Goal: Transaction & Acquisition: Purchase product/service

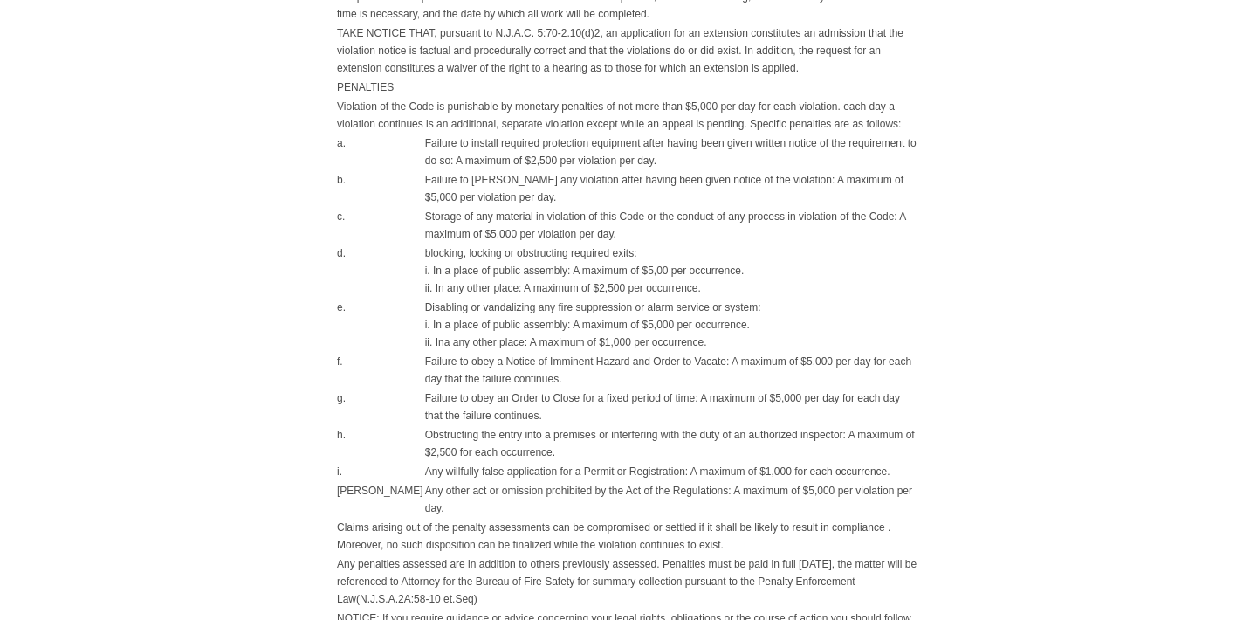
scroll to position [1340, 0]
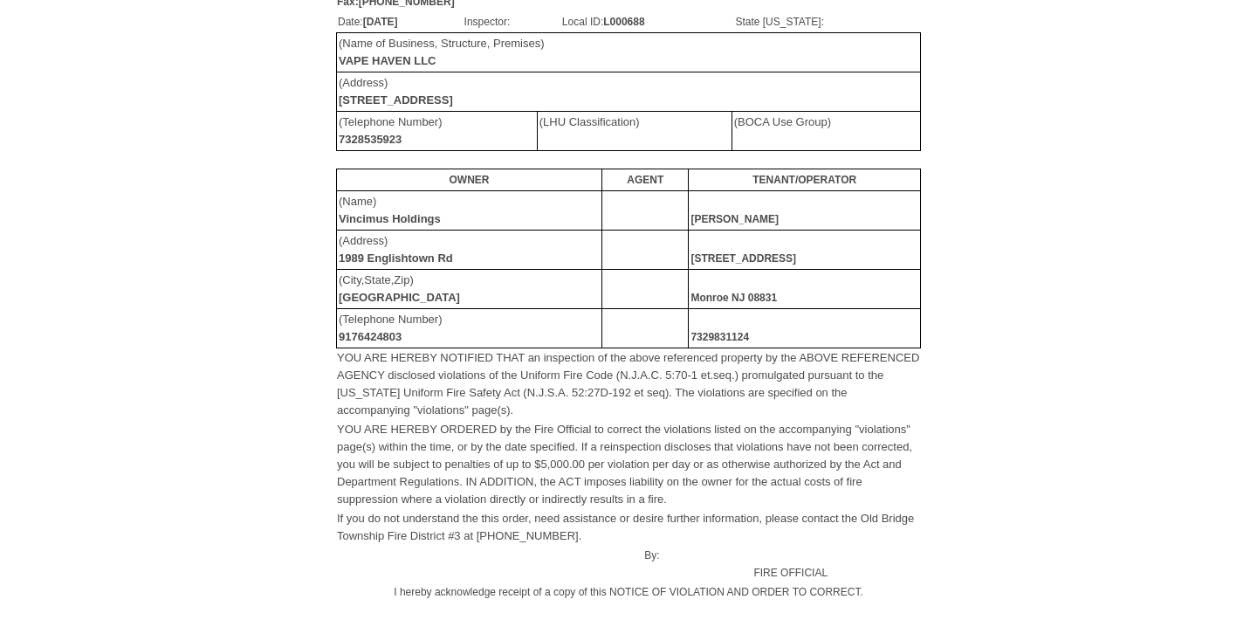
scroll to position [187, 0]
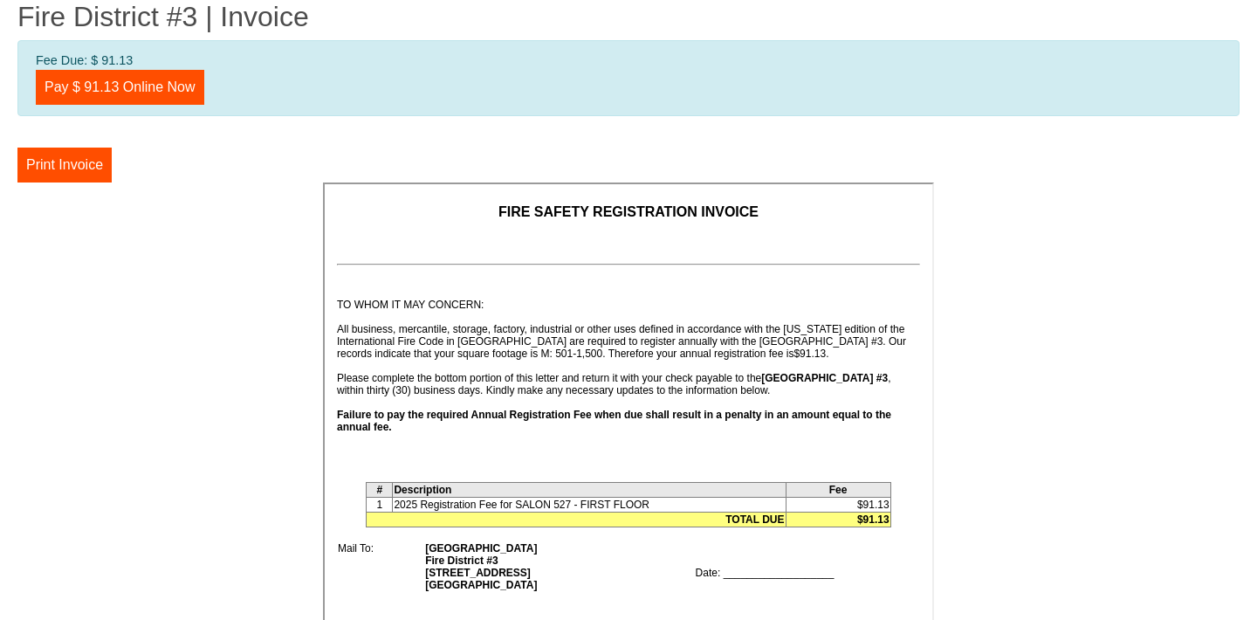
scroll to position [175, 0]
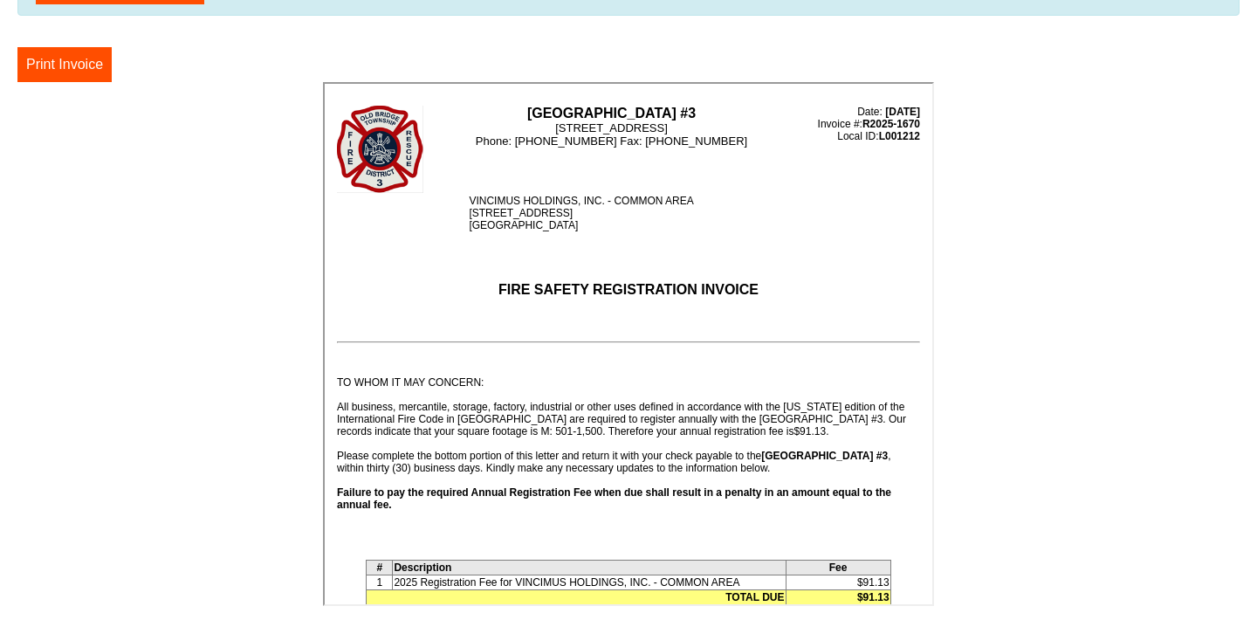
scroll to position [100, 0]
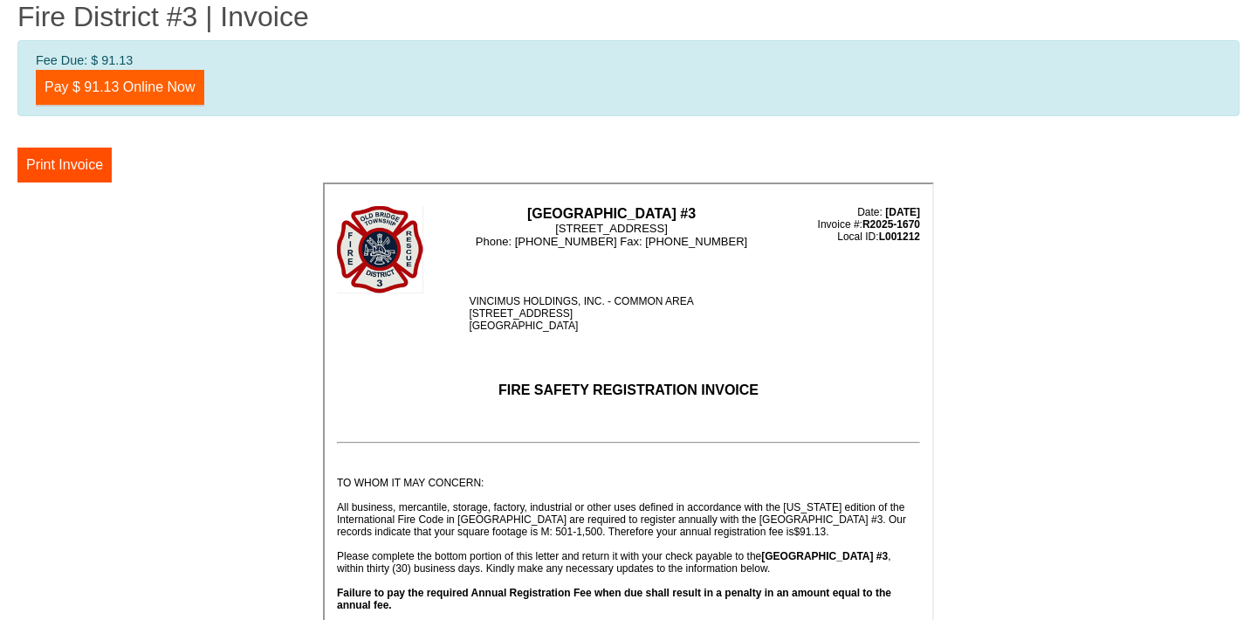
click at [155, 87] on link "Pay $ 91.13 Online Now" at bounding box center [120, 87] width 169 height 35
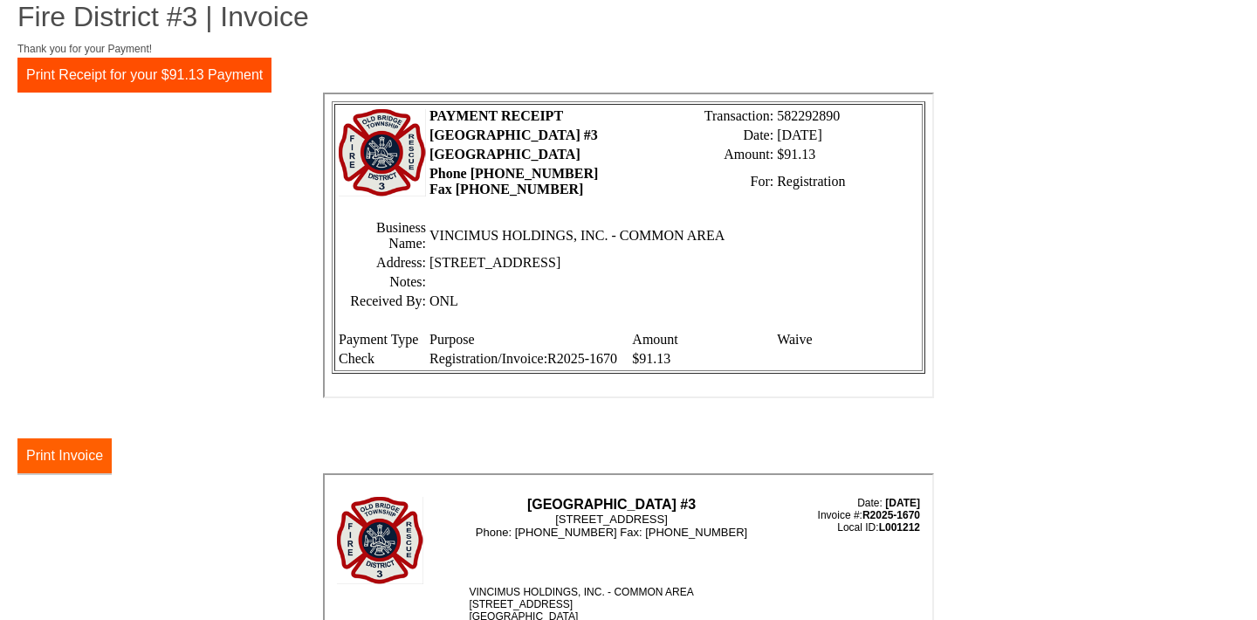
click at [70, 459] on button "Print Invoice" at bounding box center [64, 455] width 94 height 35
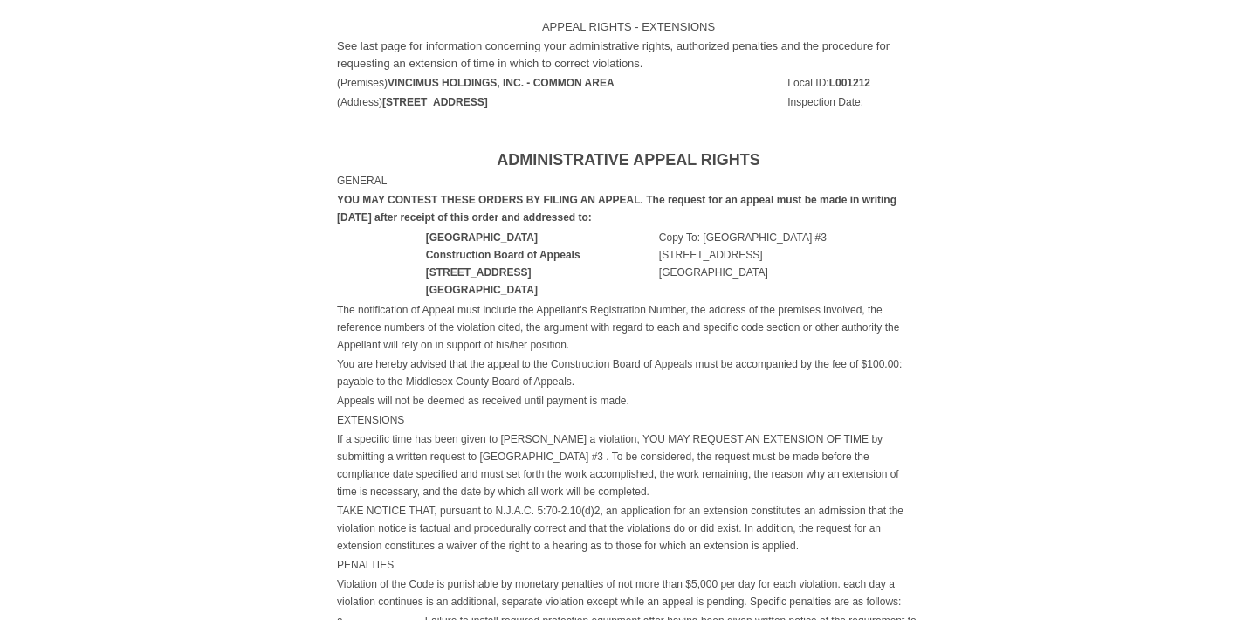
scroll to position [812, 0]
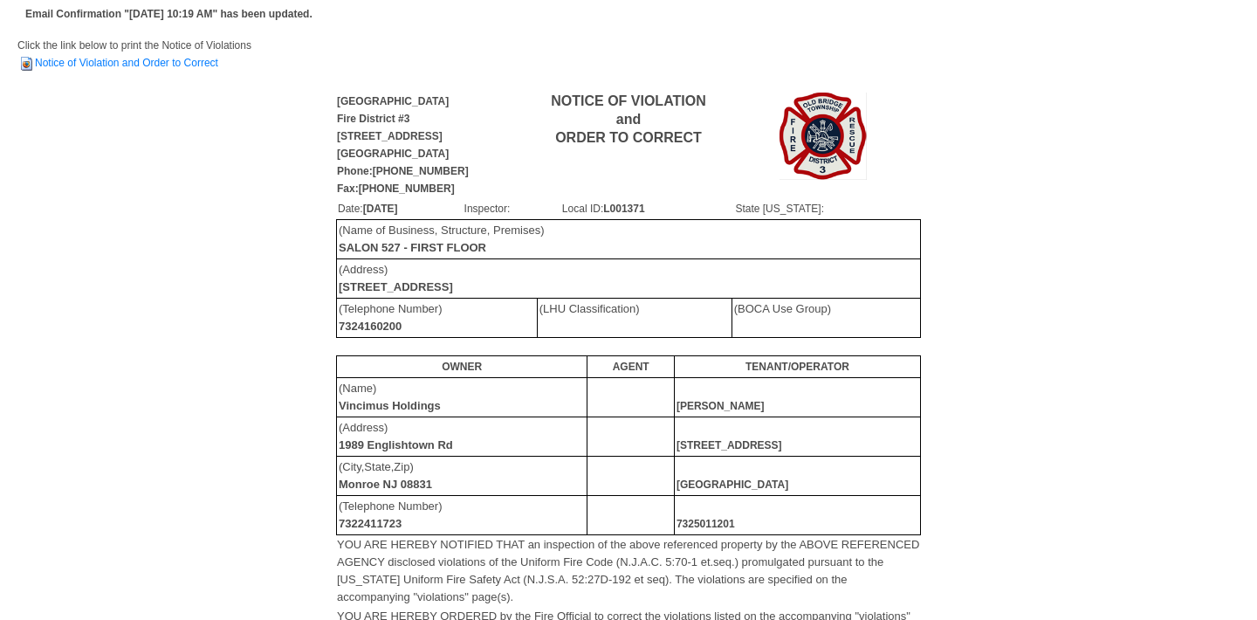
scroll to position [3, 0]
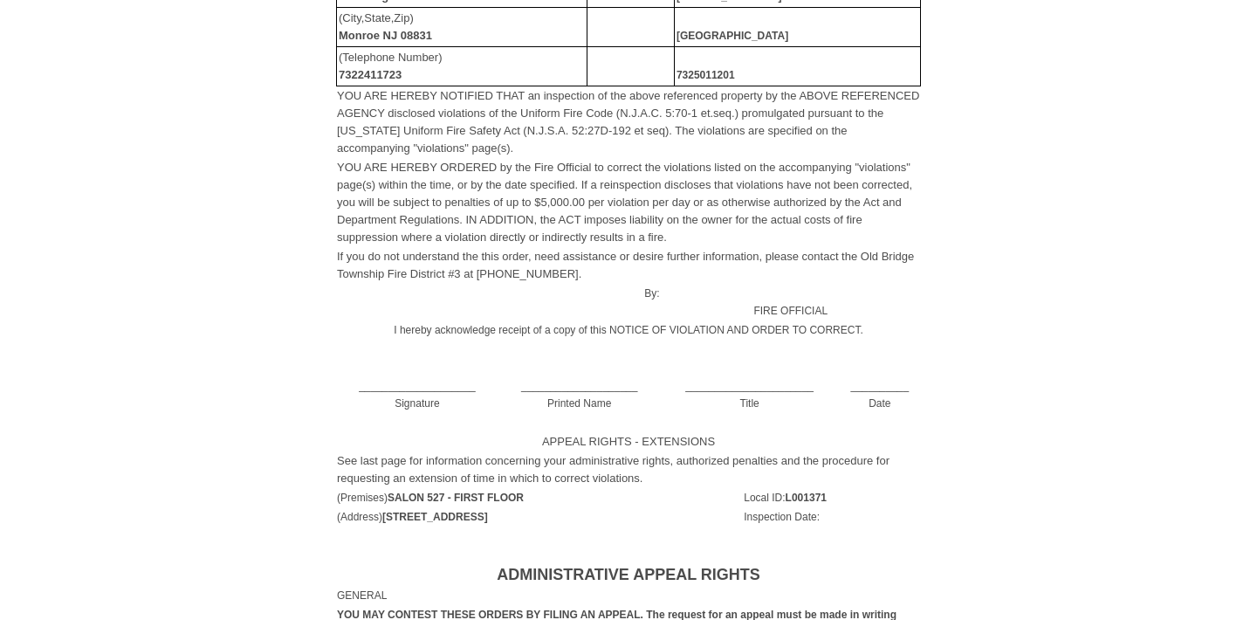
scroll to position [451, 0]
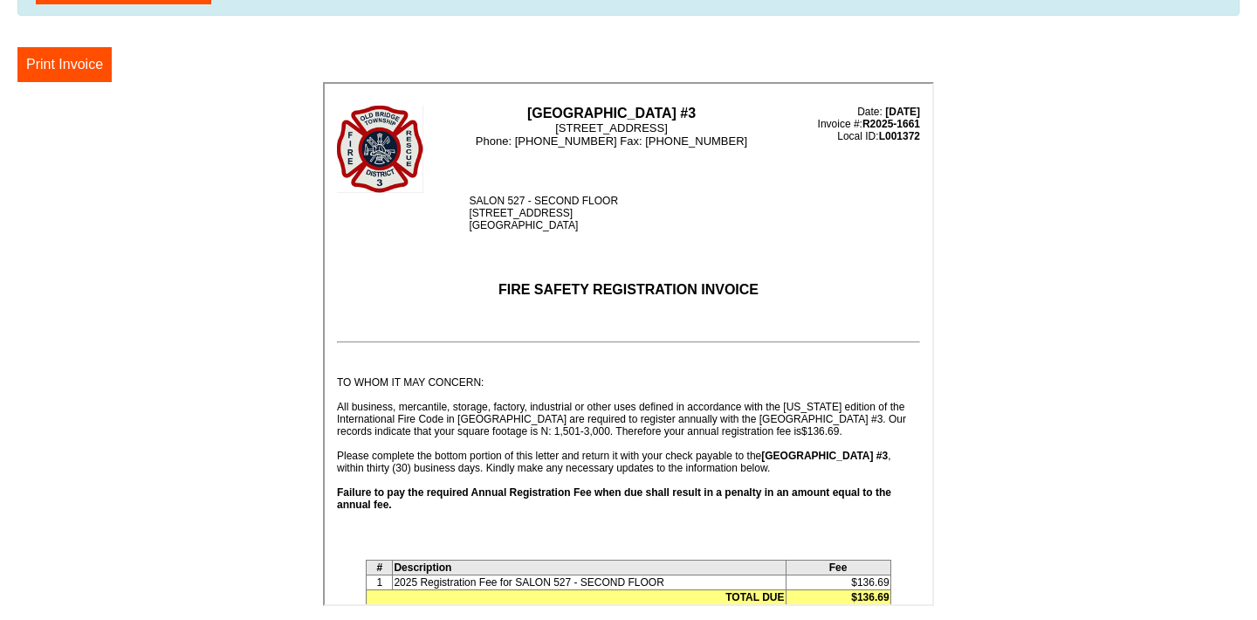
scroll to position [100, 0]
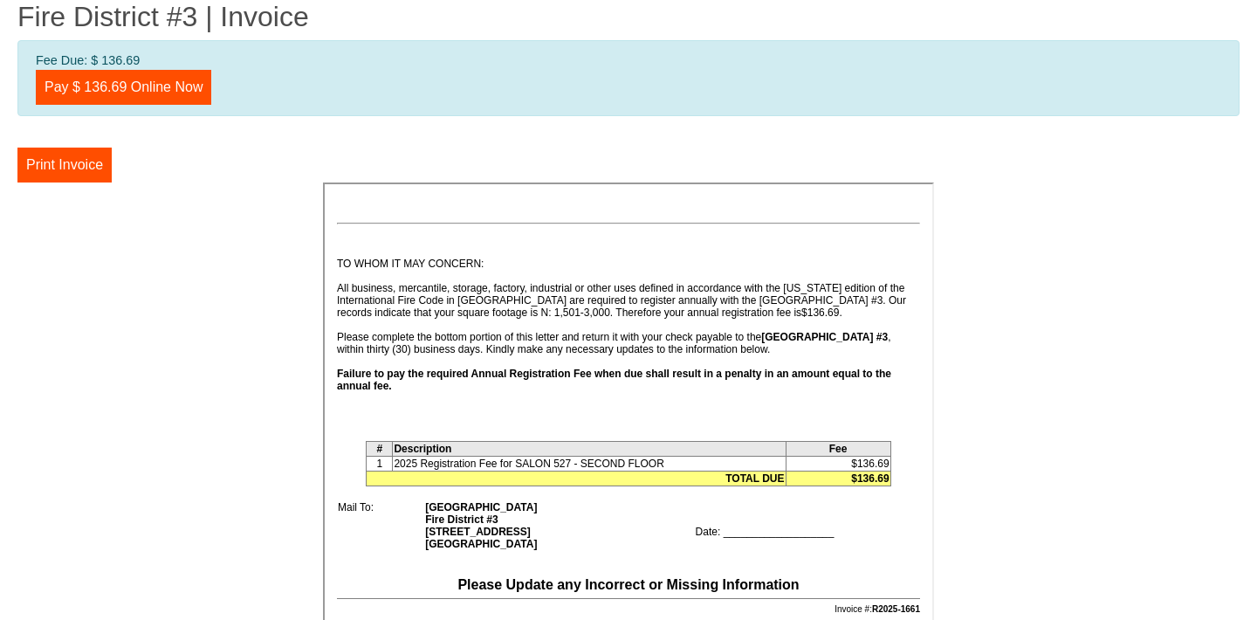
scroll to position [222, 0]
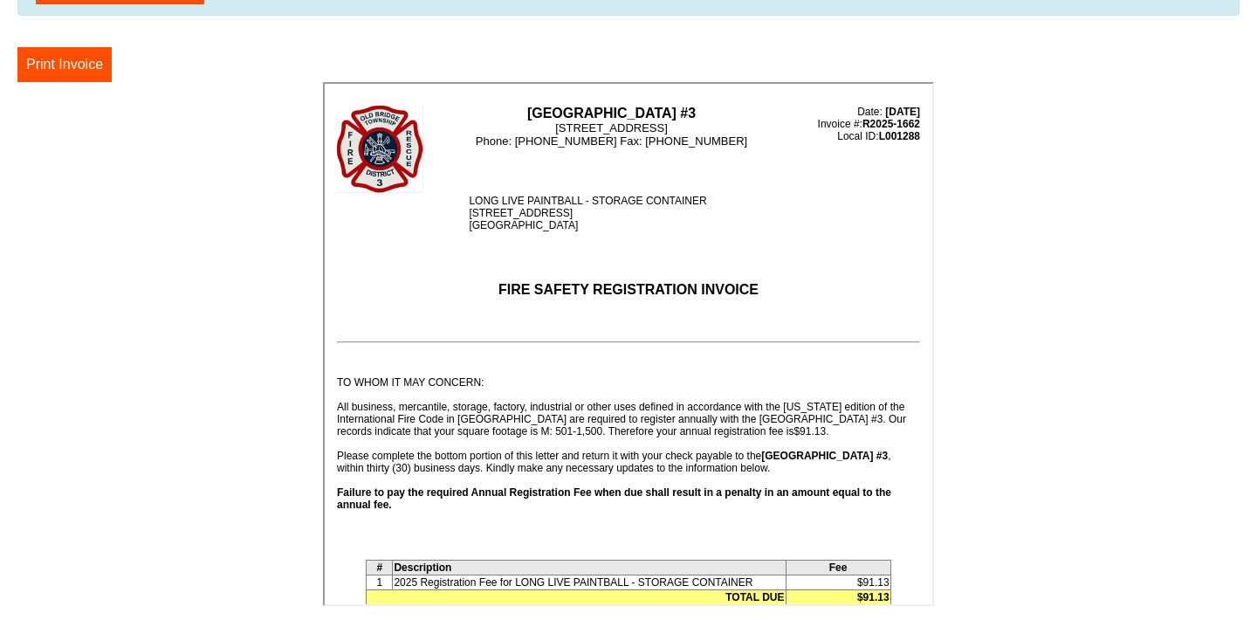
scroll to position [100, 0]
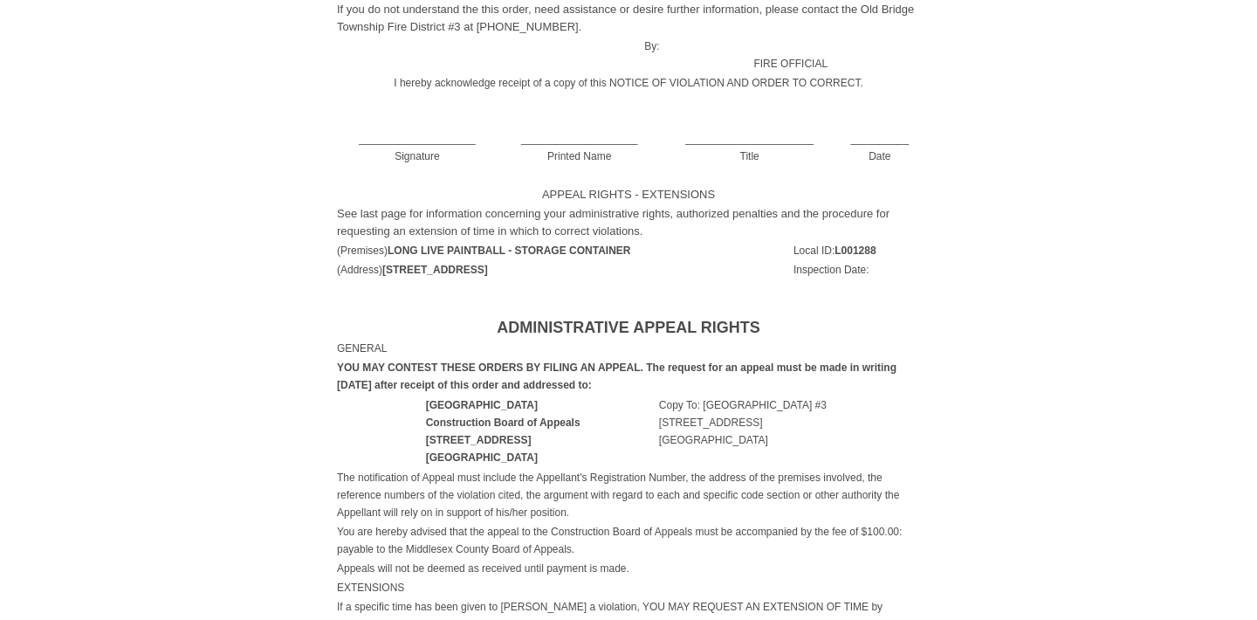
scroll to position [679, 0]
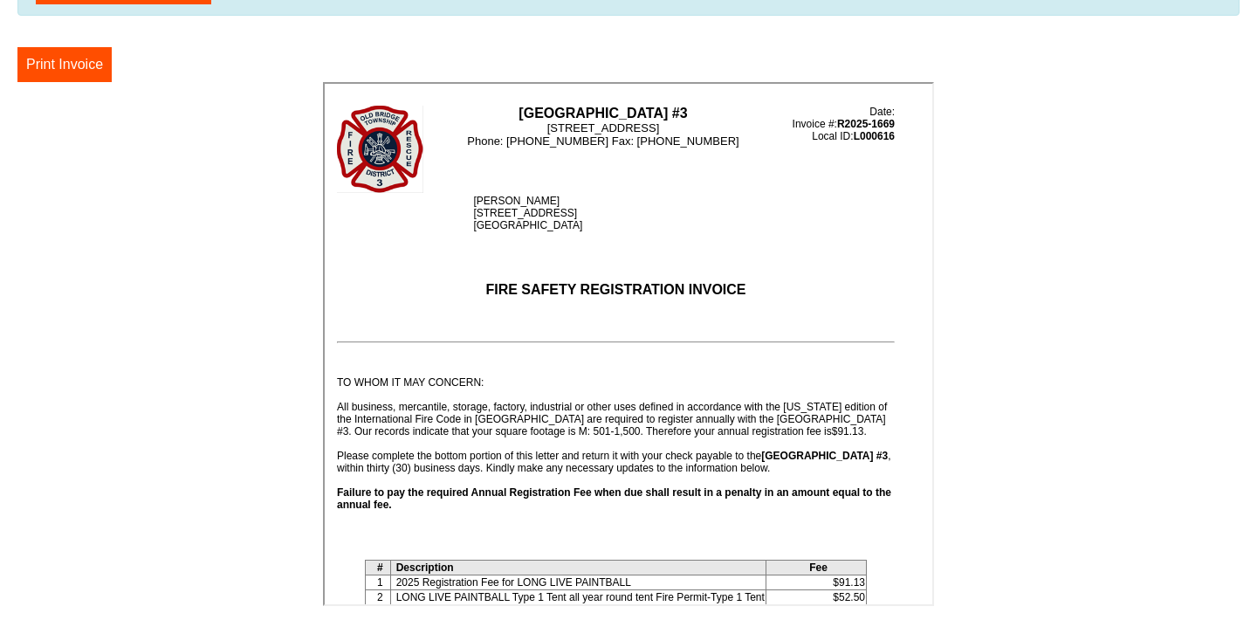
scroll to position [100, 0]
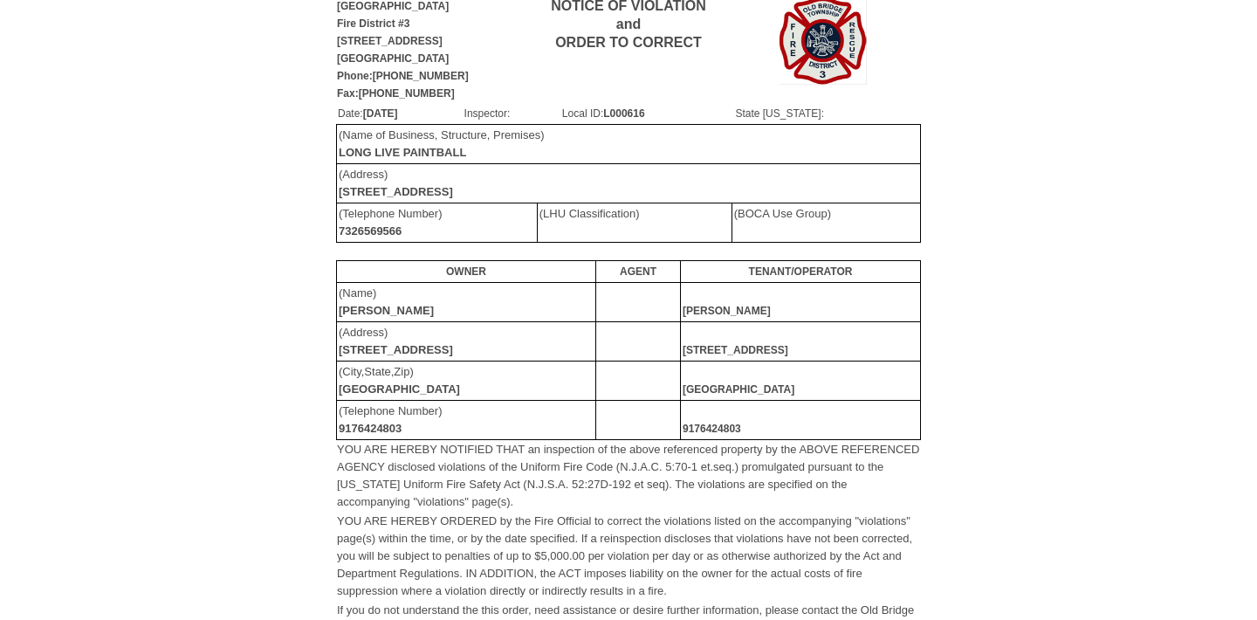
scroll to position [103, 0]
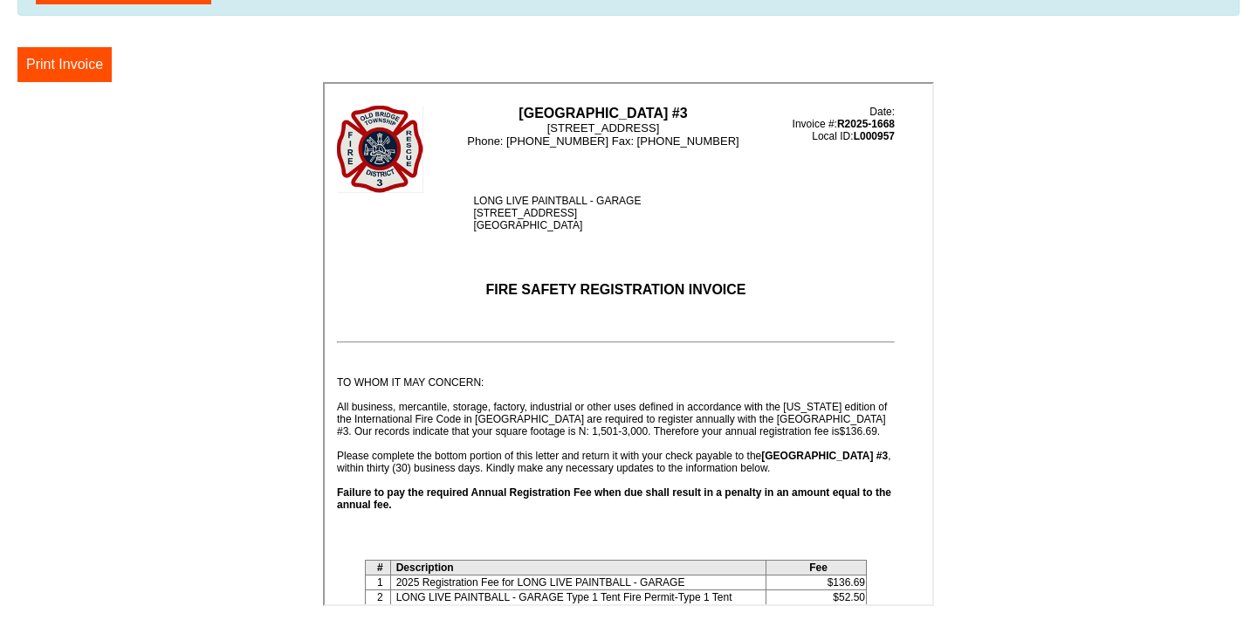
scroll to position [100, 0]
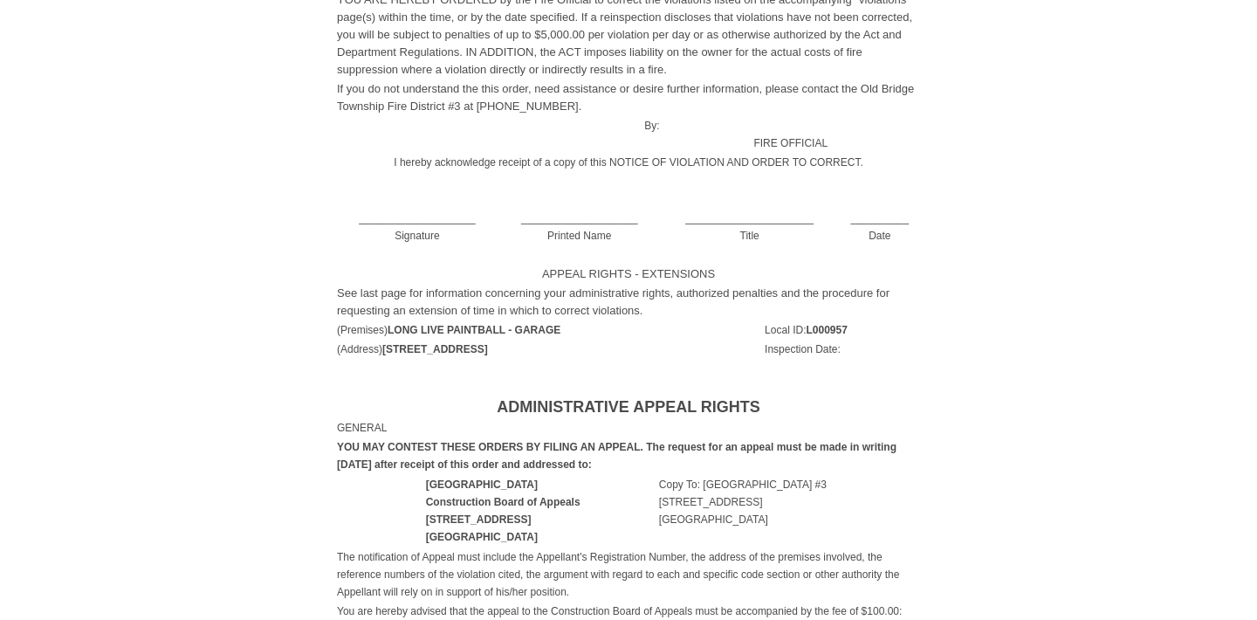
scroll to position [534, 0]
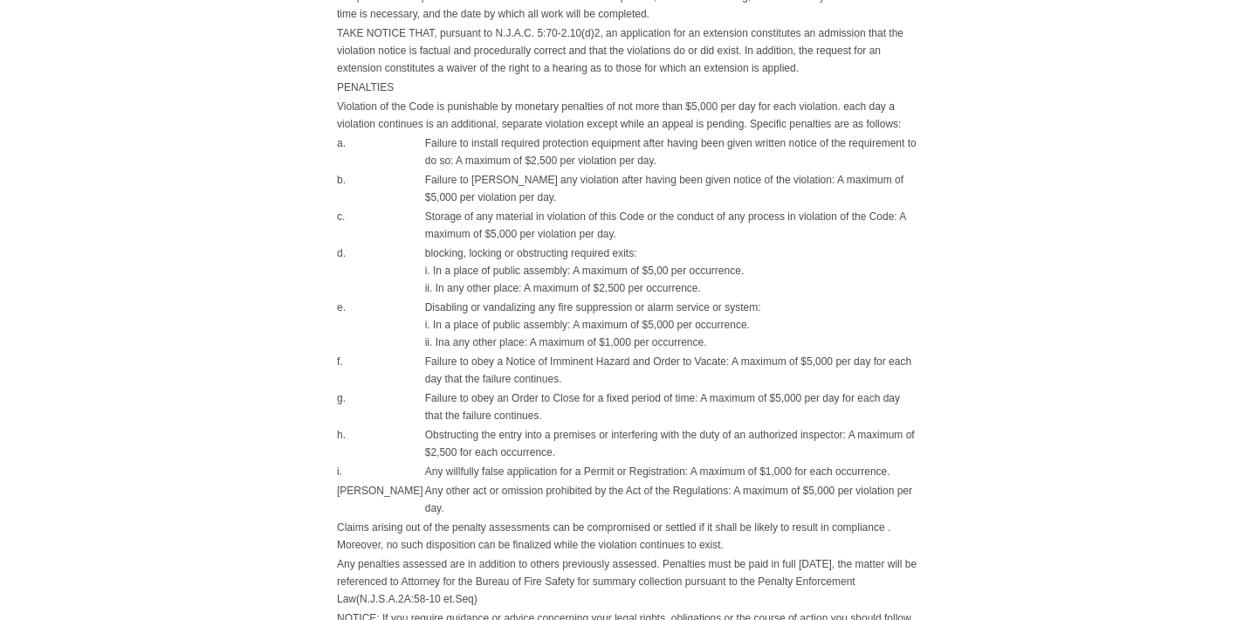
scroll to position [1305, 0]
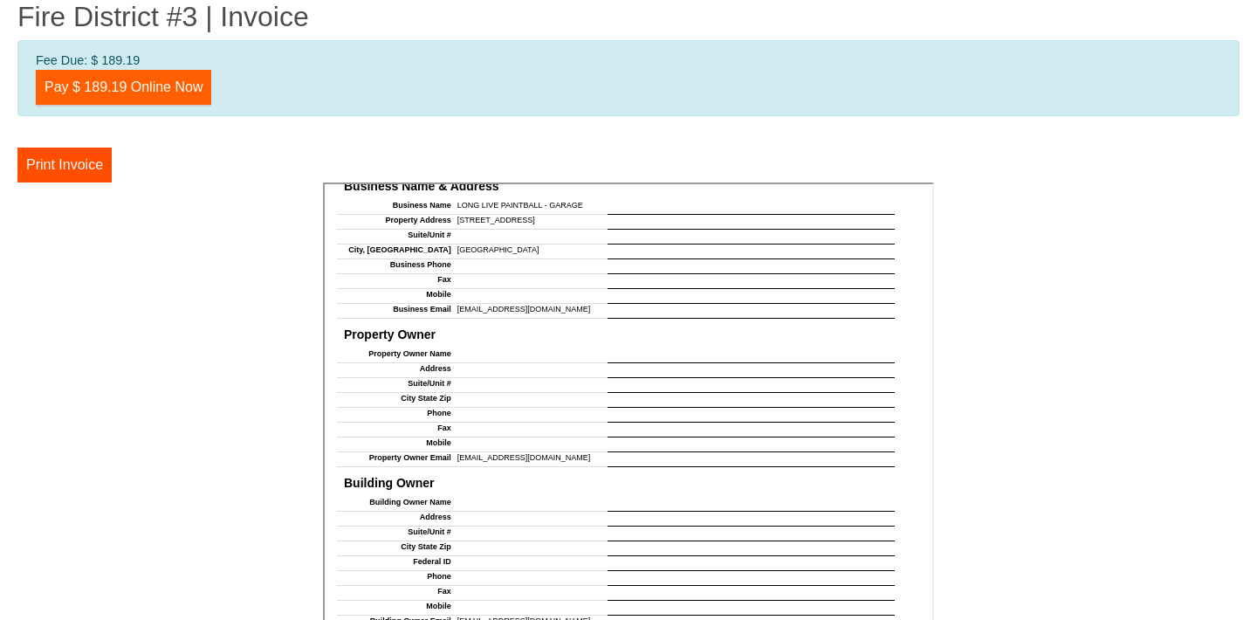
click at [164, 86] on link "Pay $ 189.19 Online Now" at bounding box center [124, 87] width 176 height 35
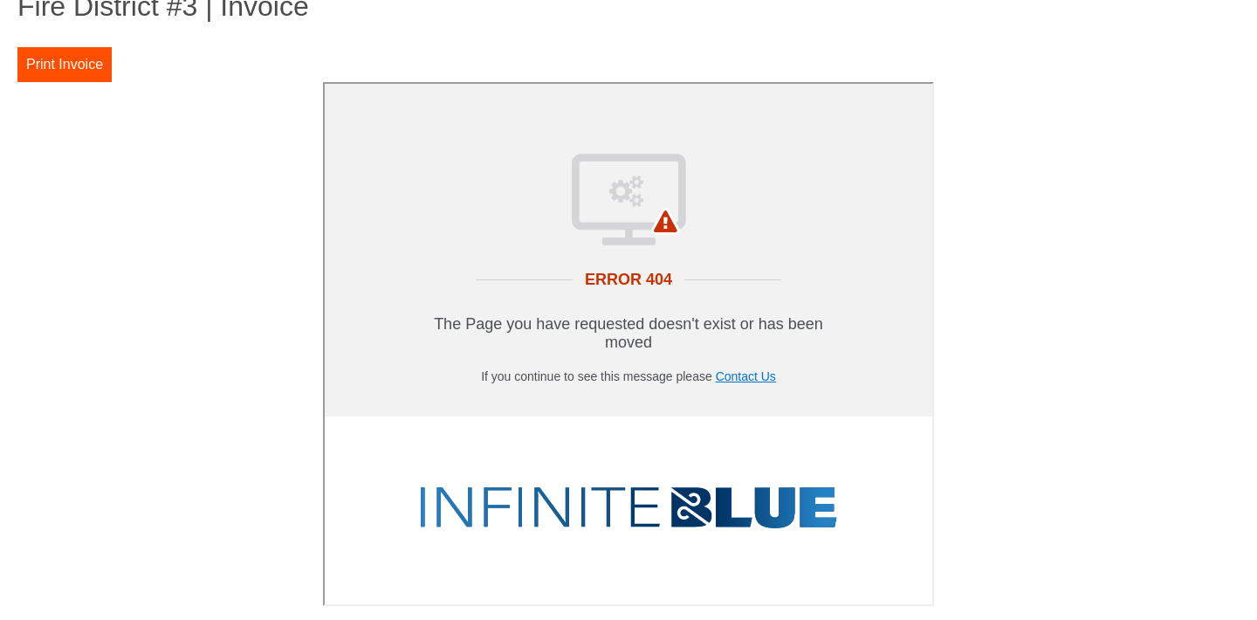
scroll to position [10, 0]
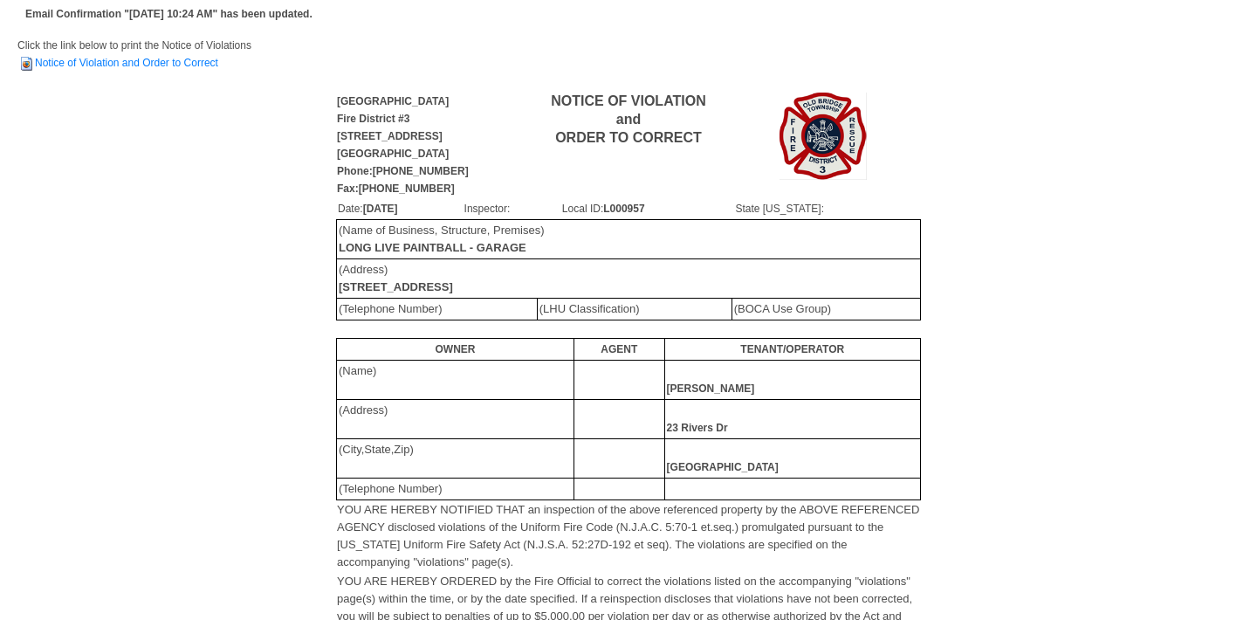
scroll to position [-24, 0]
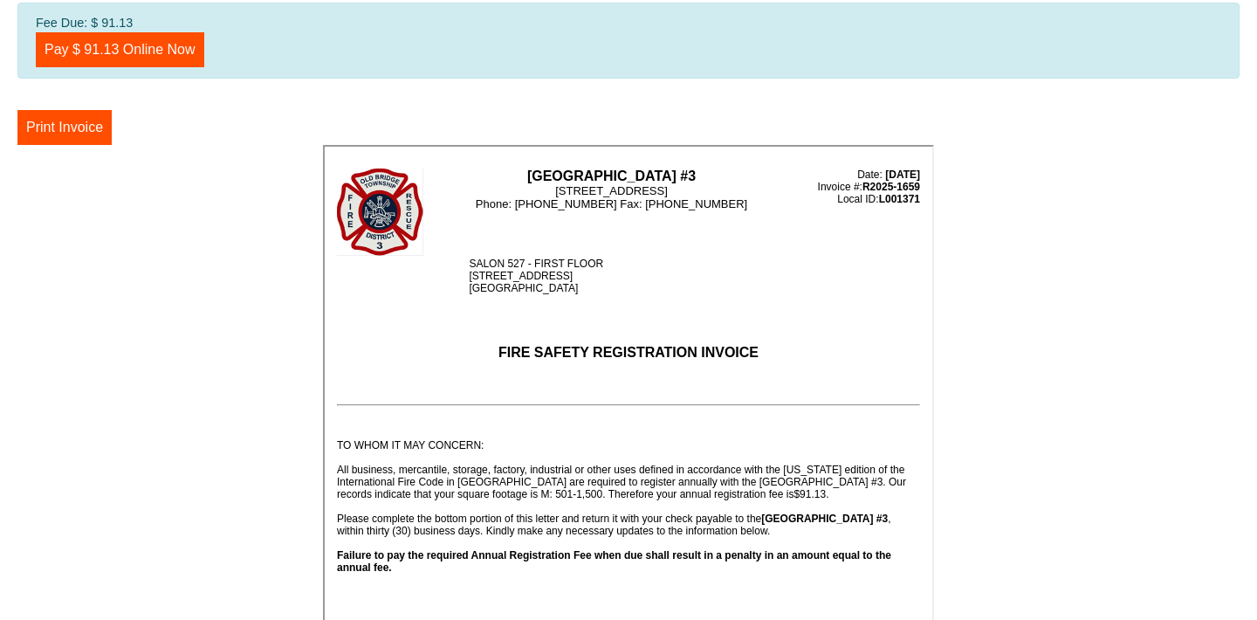
scroll to position [38, 0]
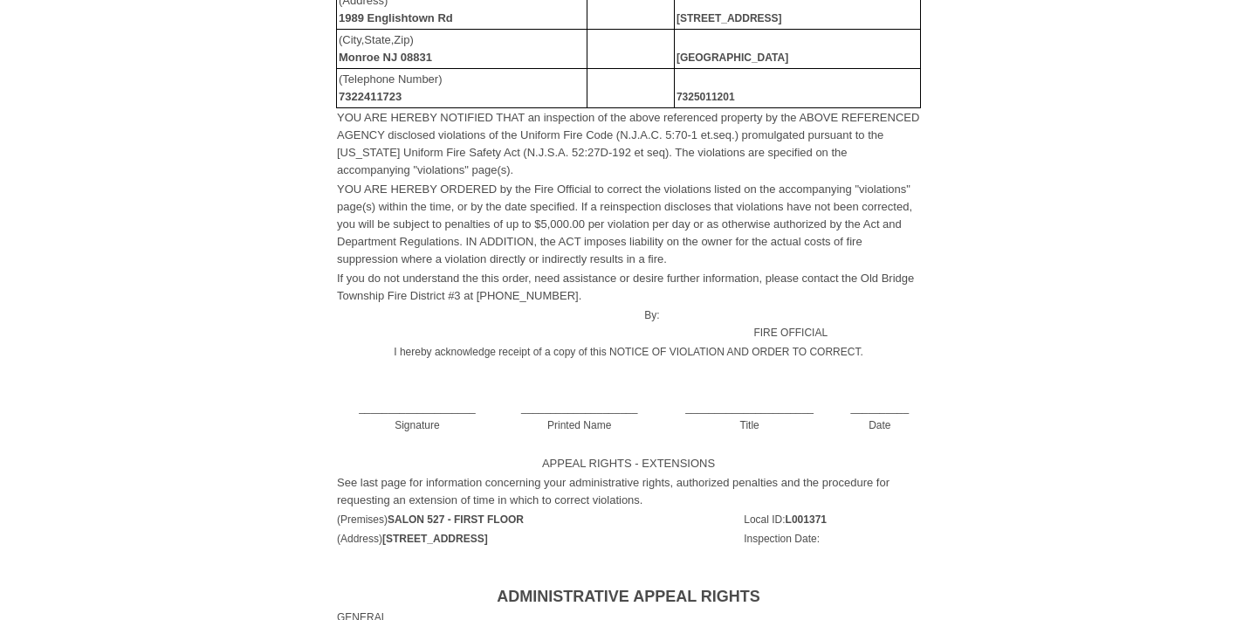
scroll to position [429, 0]
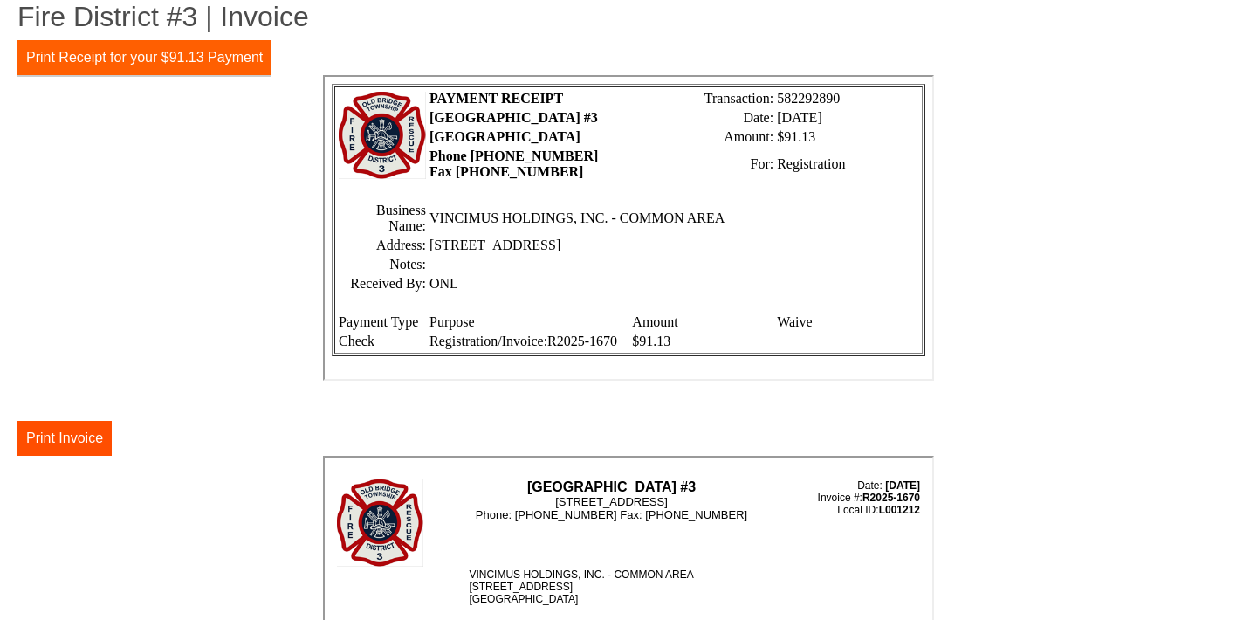
click at [219, 56] on button "Print Receipt for your $91.13 Payment" at bounding box center [144, 57] width 254 height 35
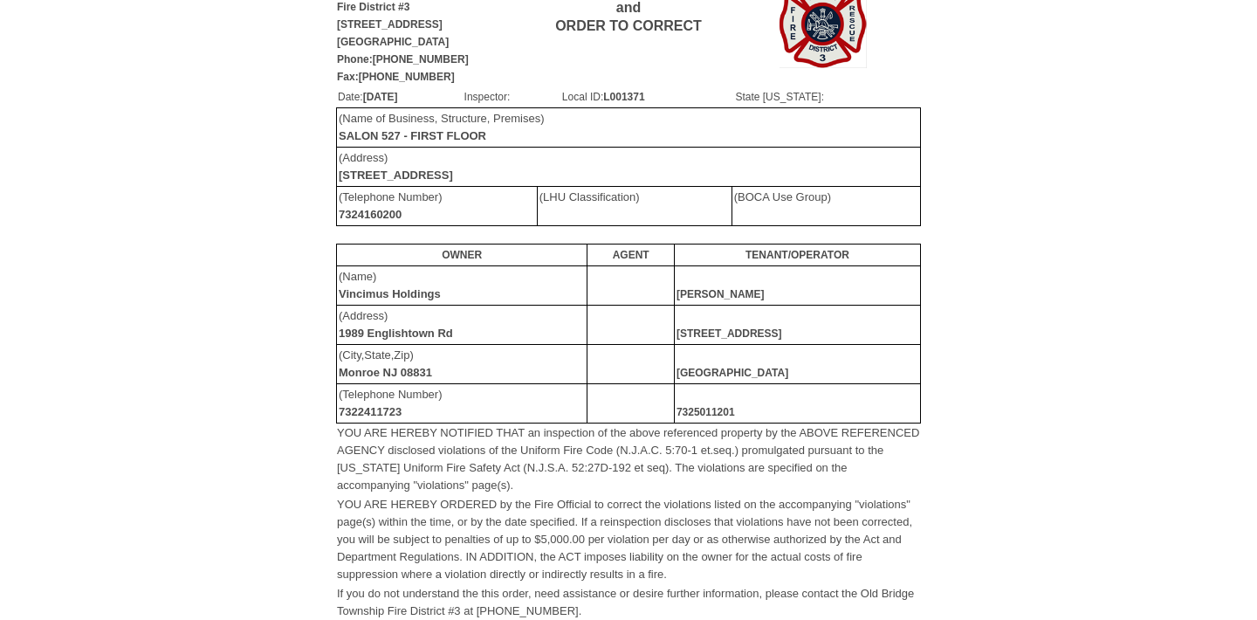
scroll to position [114, 0]
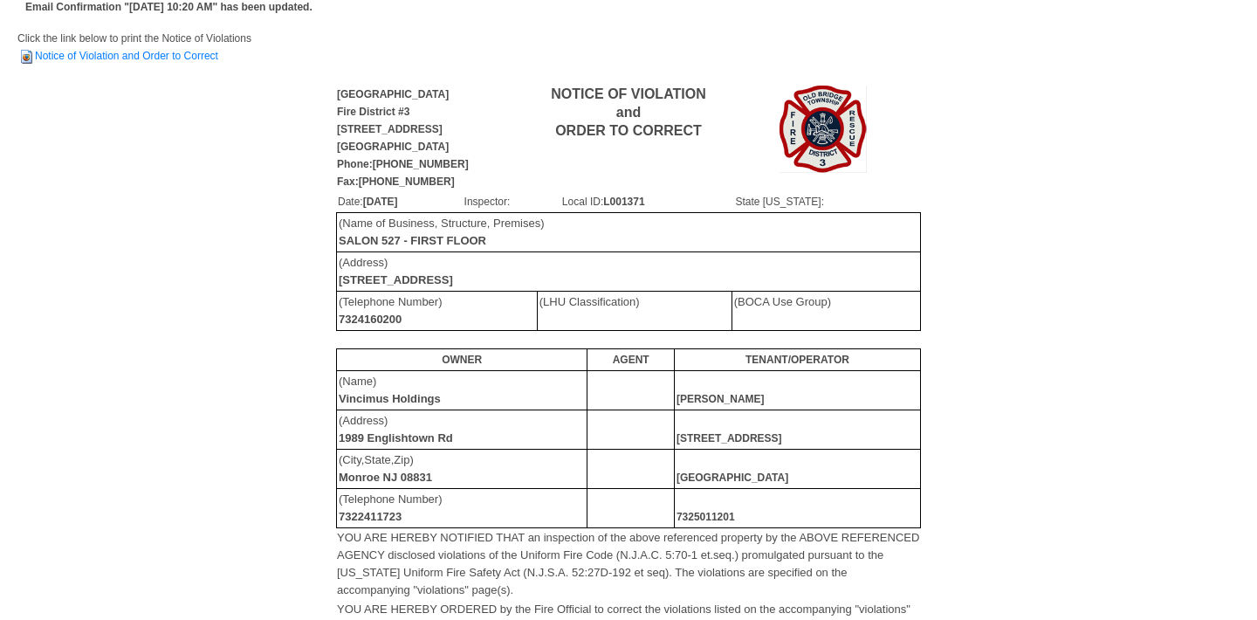
scroll to position [10, 0]
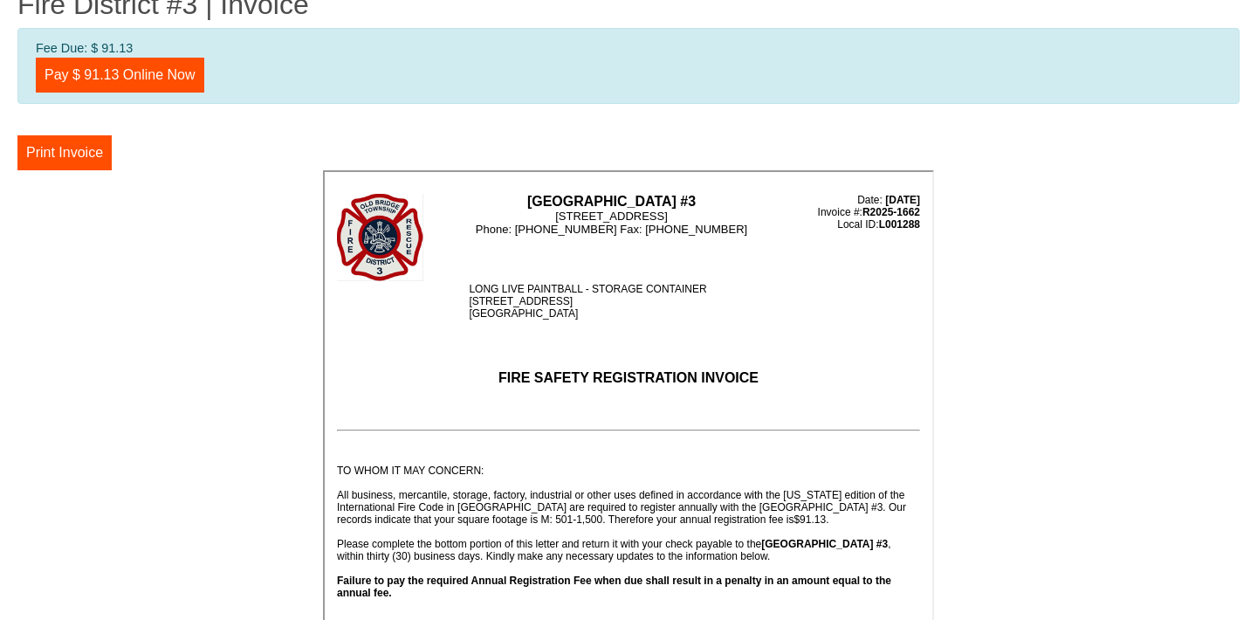
scroll to position [26, 0]
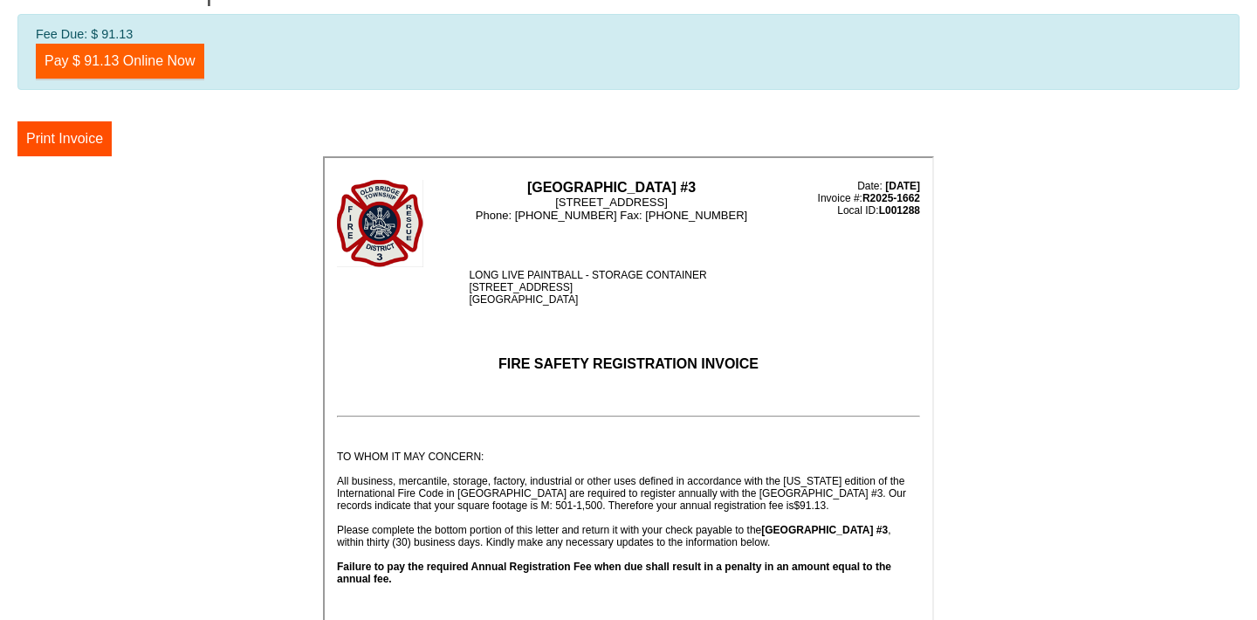
click at [157, 58] on link "Pay $ 91.13 Online Now" at bounding box center [120, 61] width 169 height 35
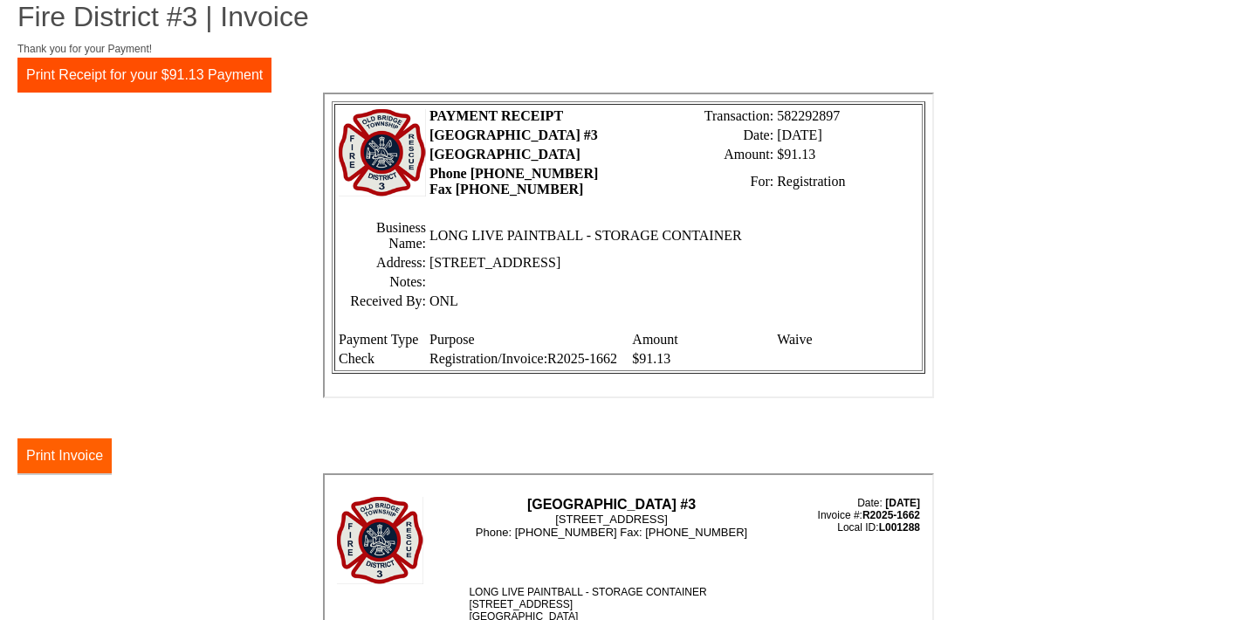
click at [82, 455] on button "Print Invoice" at bounding box center [64, 455] width 94 height 35
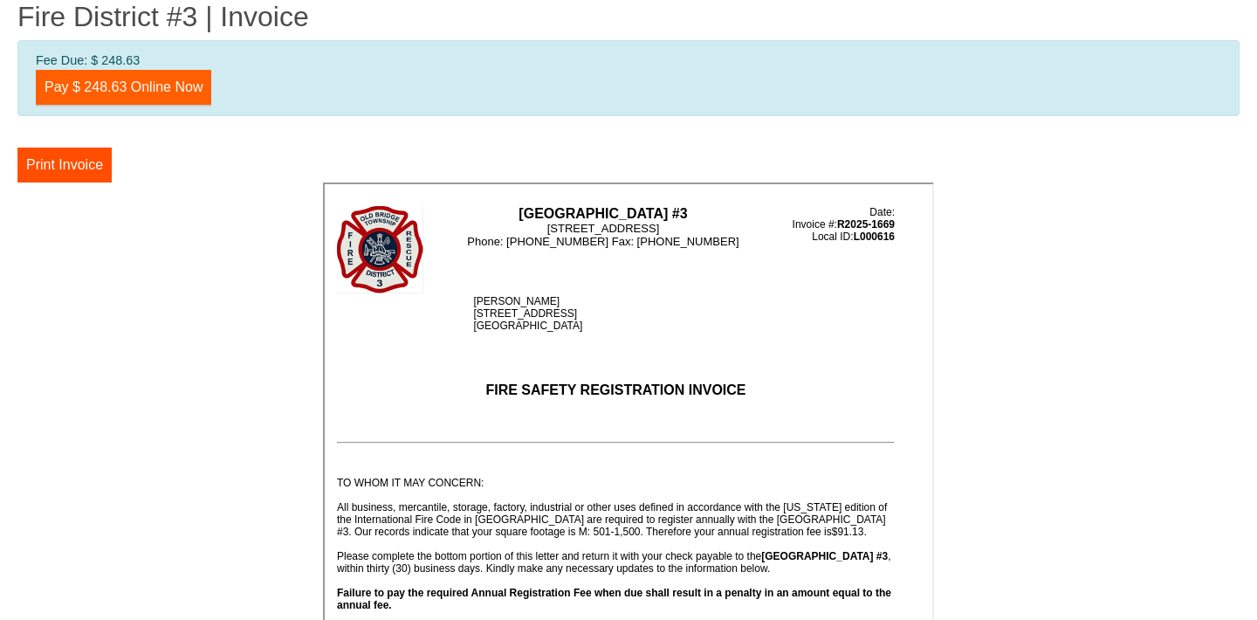
click at [183, 86] on link "Pay $ 248.63 Online Now" at bounding box center [124, 87] width 176 height 35
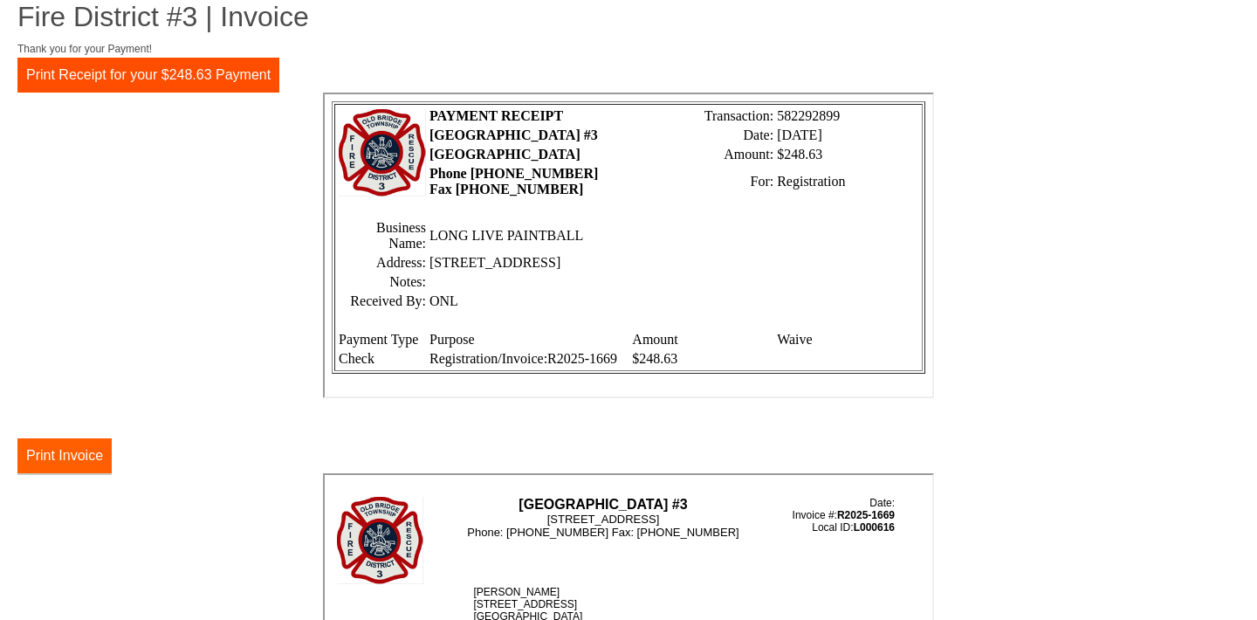
click at [76, 456] on button "Print Invoice" at bounding box center [64, 455] width 94 height 35
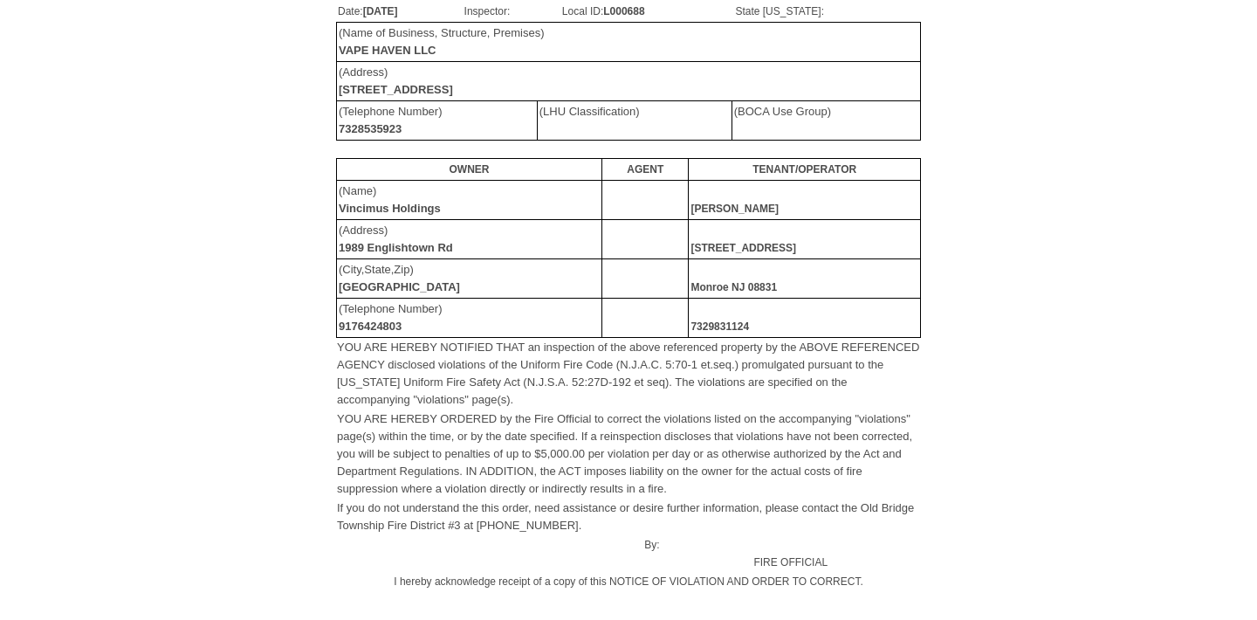
scroll to position [276, 0]
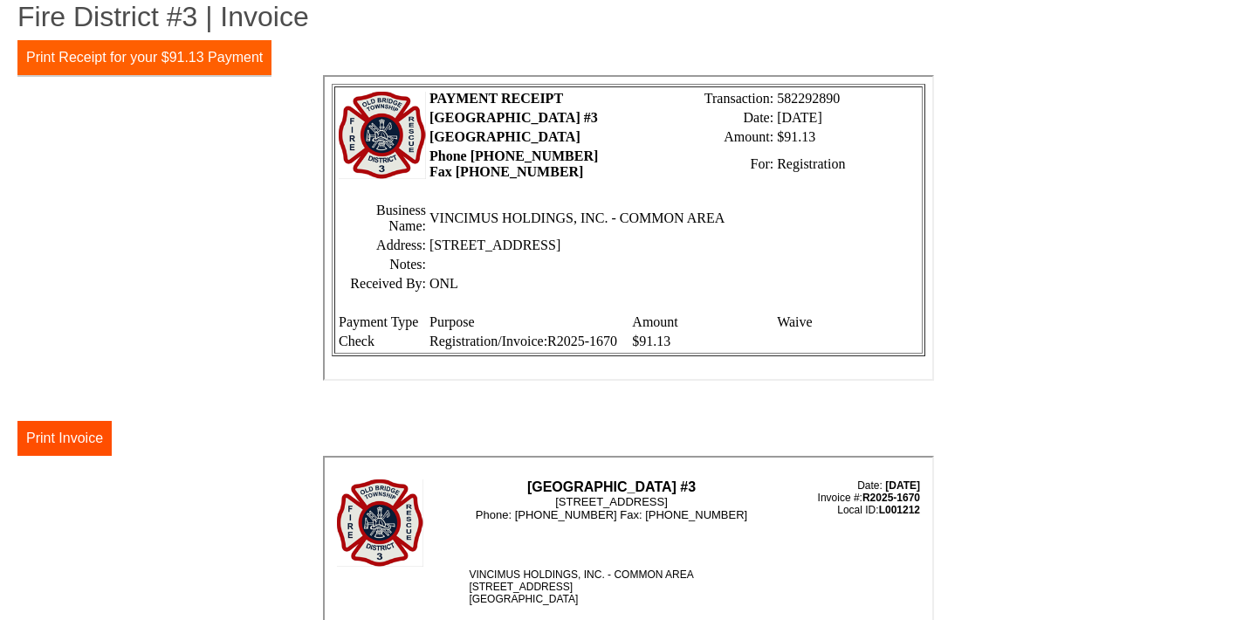
click at [188, 53] on button "Print Receipt for your $91.13 Payment" at bounding box center [144, 57] width 254 height 35
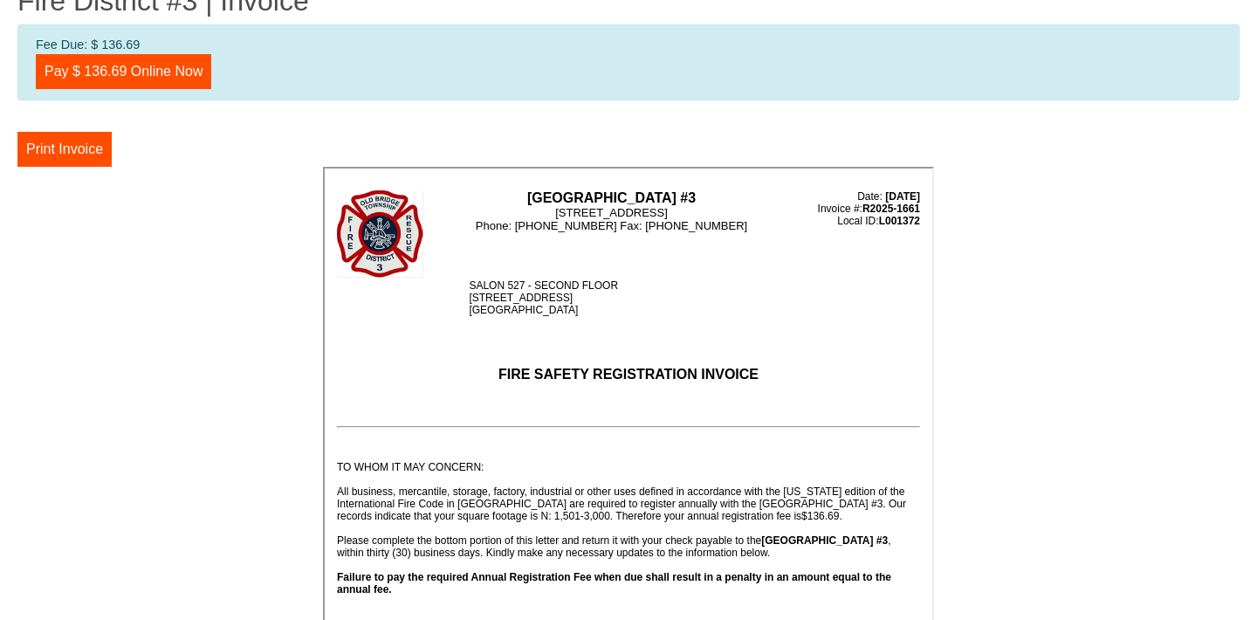
scroll to position [20, 0]
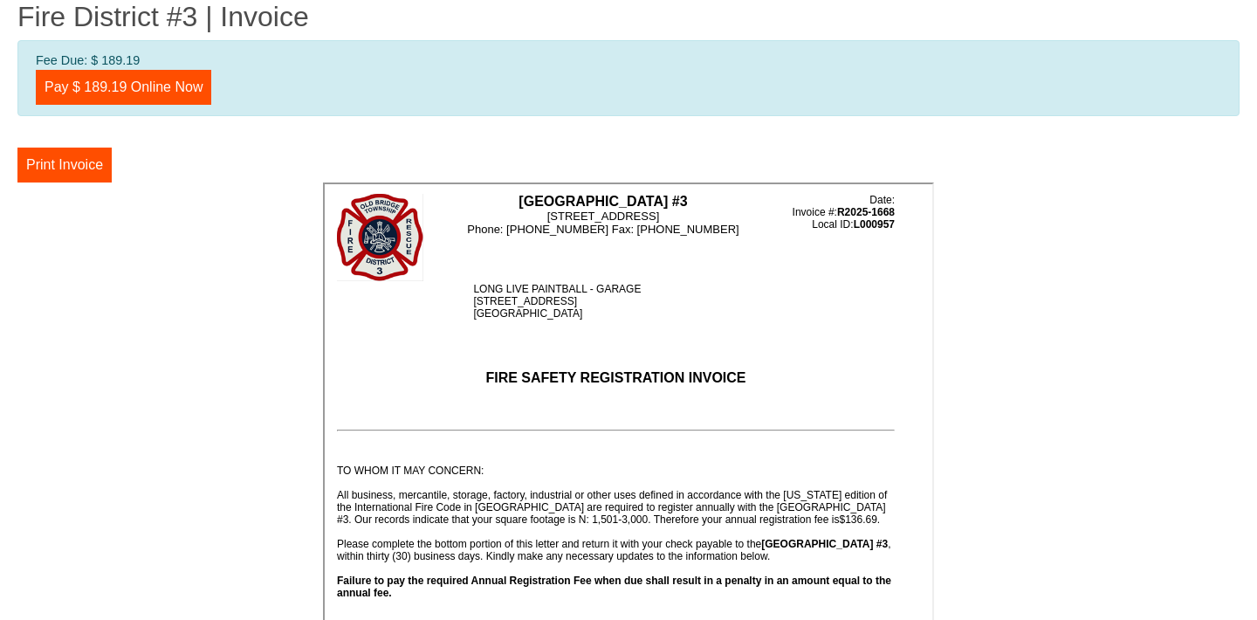
scroll to position [17, 0]
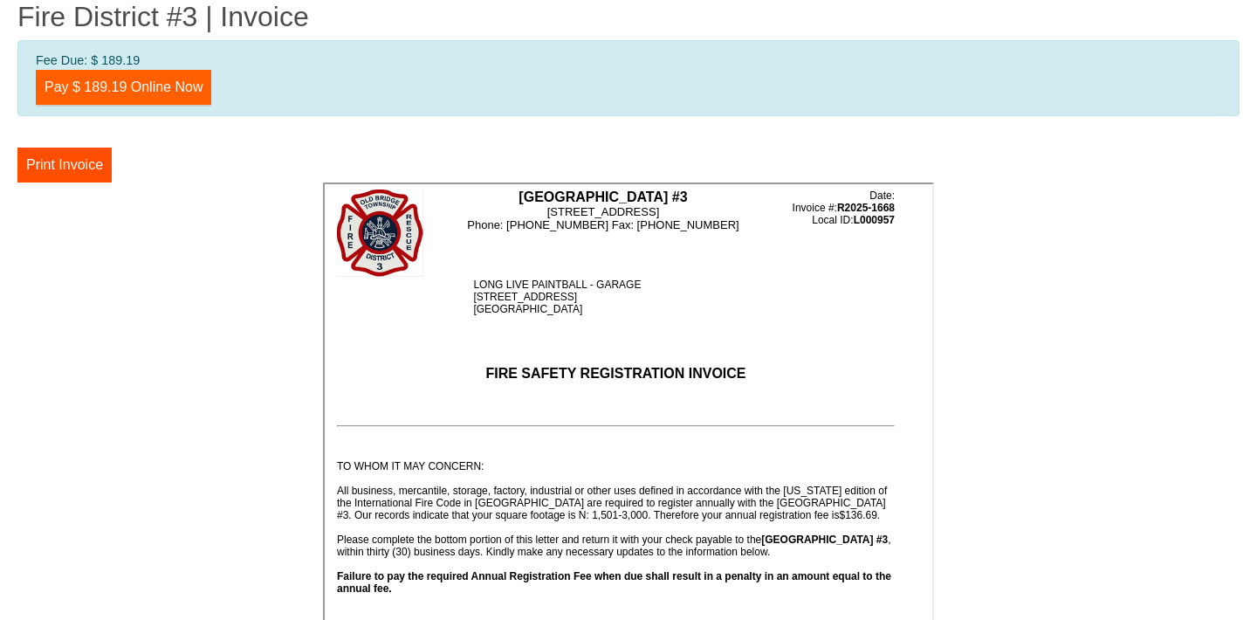
click at [179, 93] on link "Pay $ 189.19 Online Now" at bounding box center [124, 87] width 176 height 35
